Goal: Task Accomplishment & Management: Manage account settings

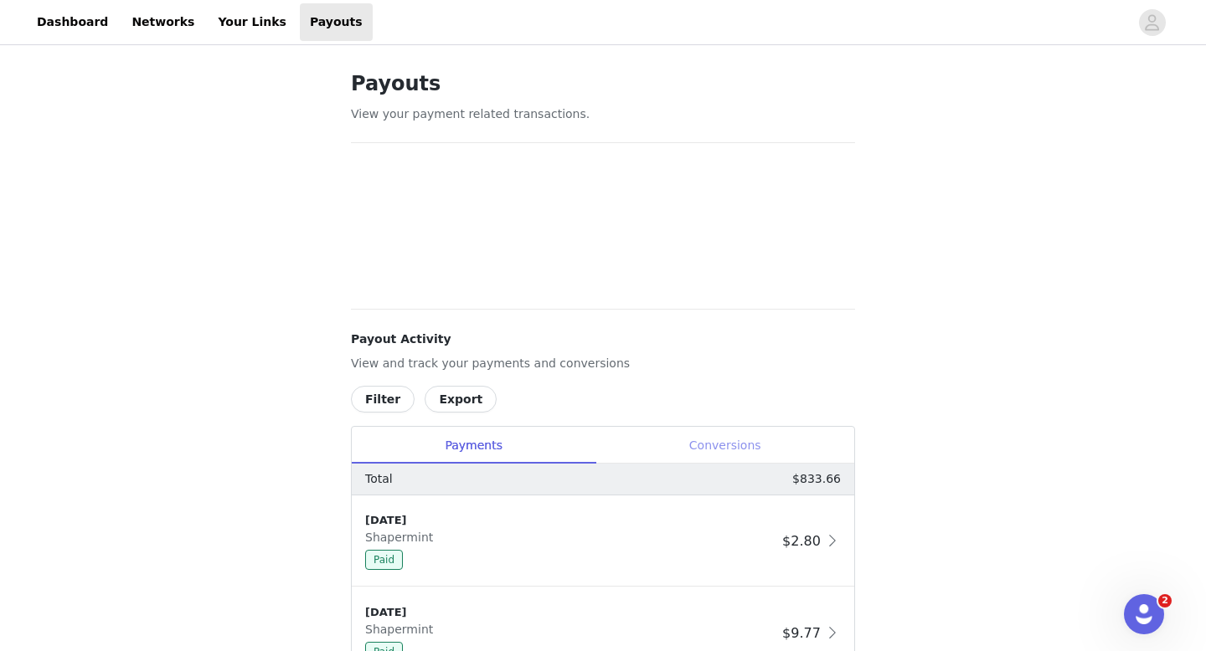
click at [775, 437] on div "Conversions" at bounding box center [724, 446] width 259 height 38
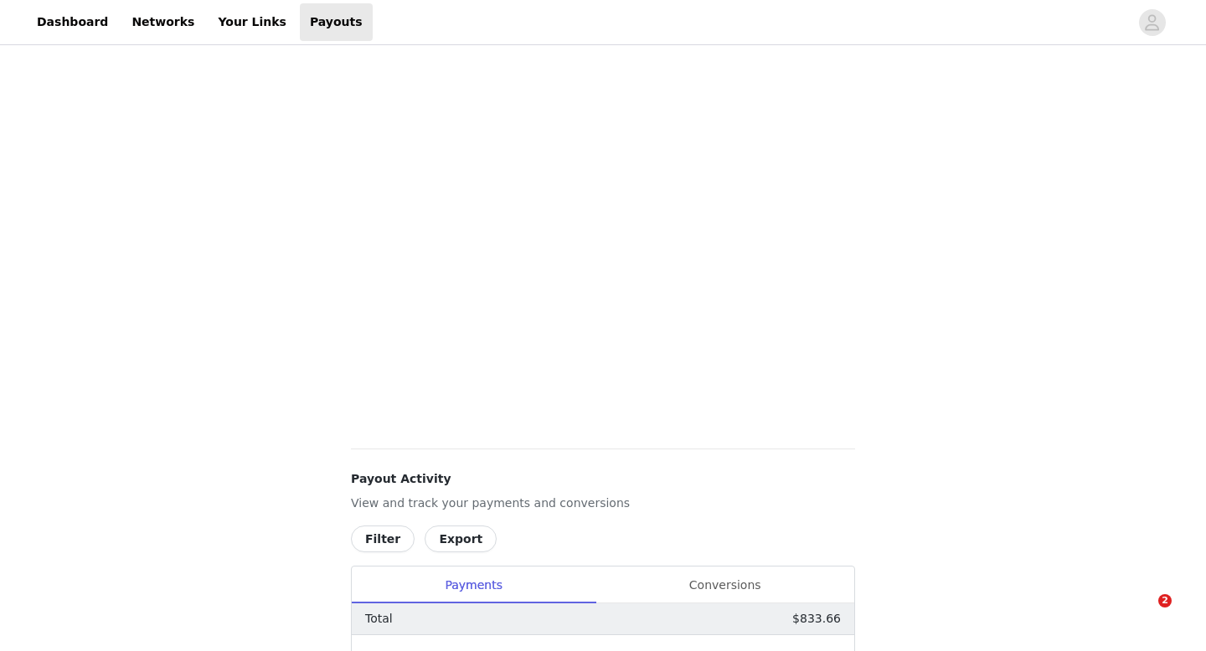
scroll to position [648, 0]
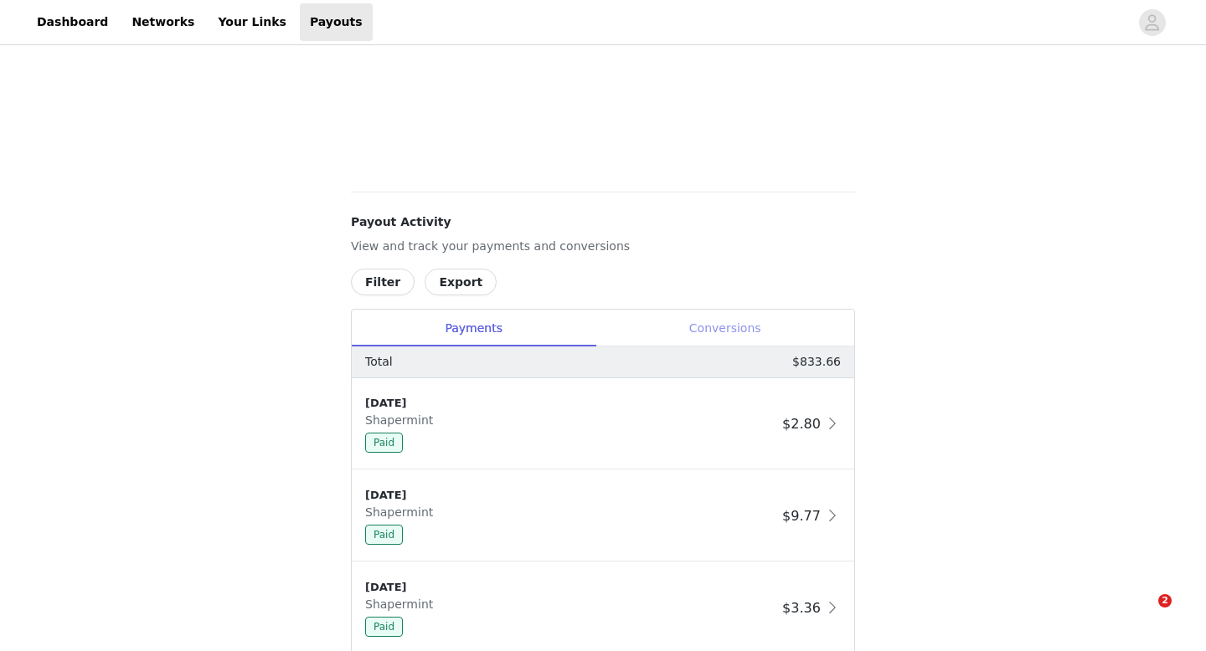
click at [756, 332] on div "Conversions" at bounding box center [724, 329] width 259 height 38
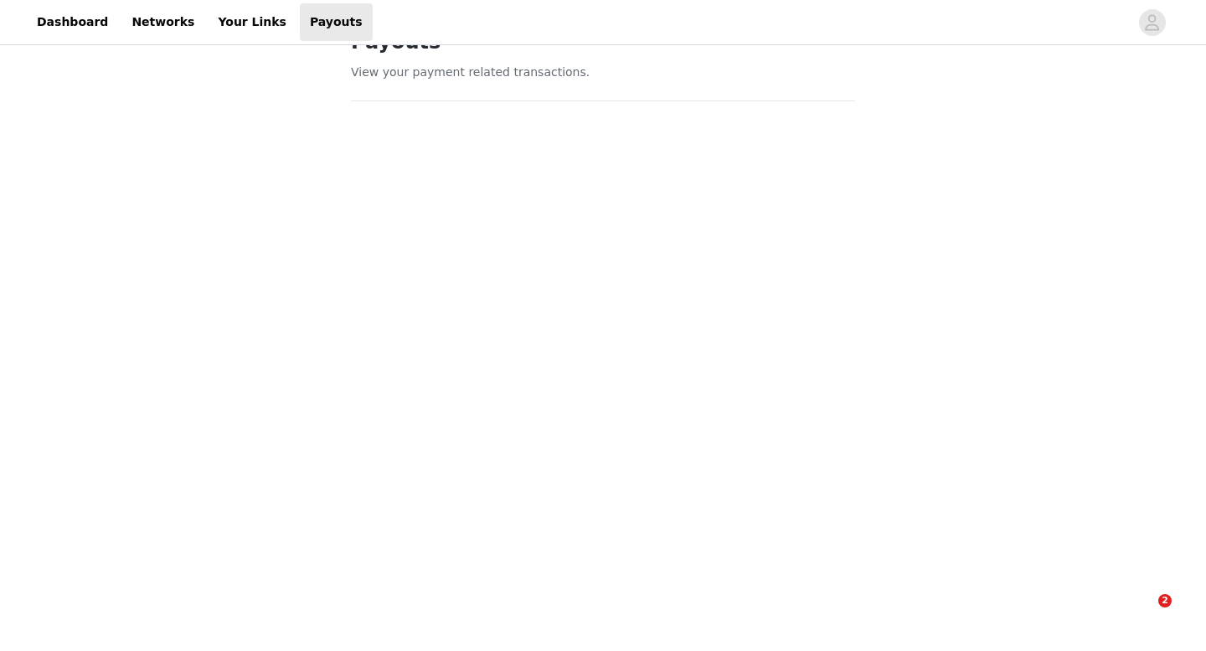
scroll to position [0, 0]
